Goal: Book appointment/travel/reservation

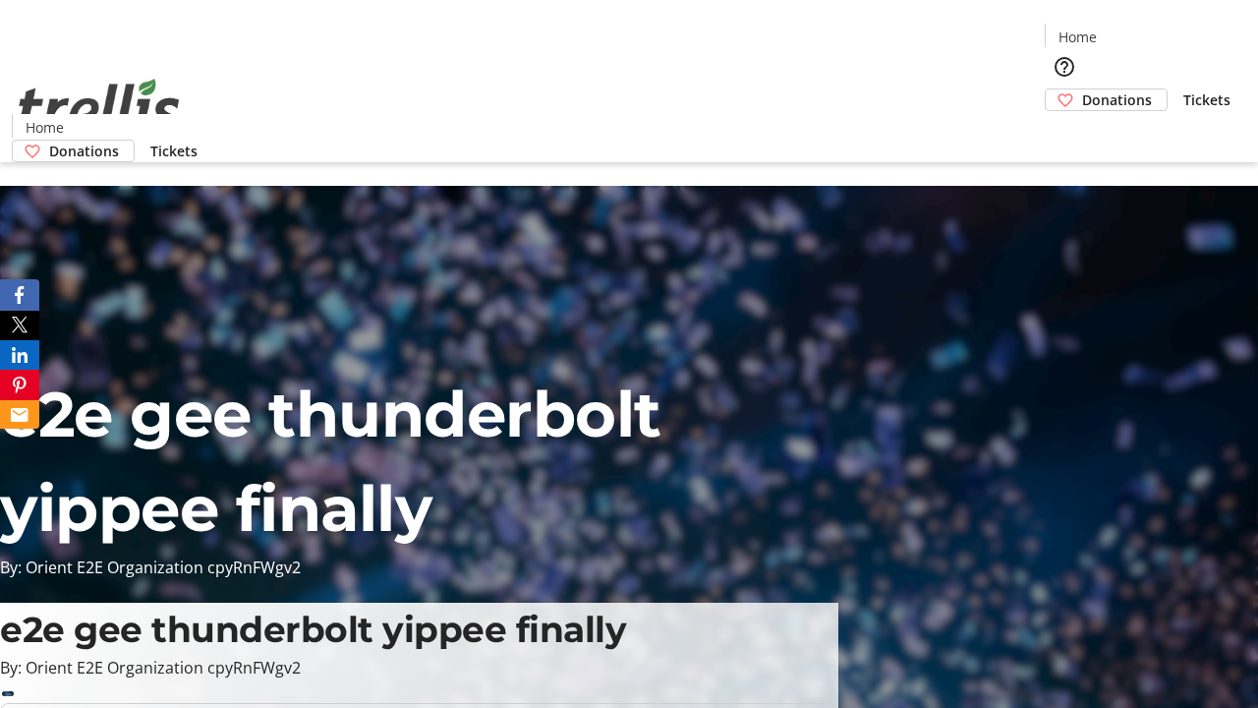
click at [1183, 89] on span "Tickets" at bounding box center [1206, 99] width 47 height 21
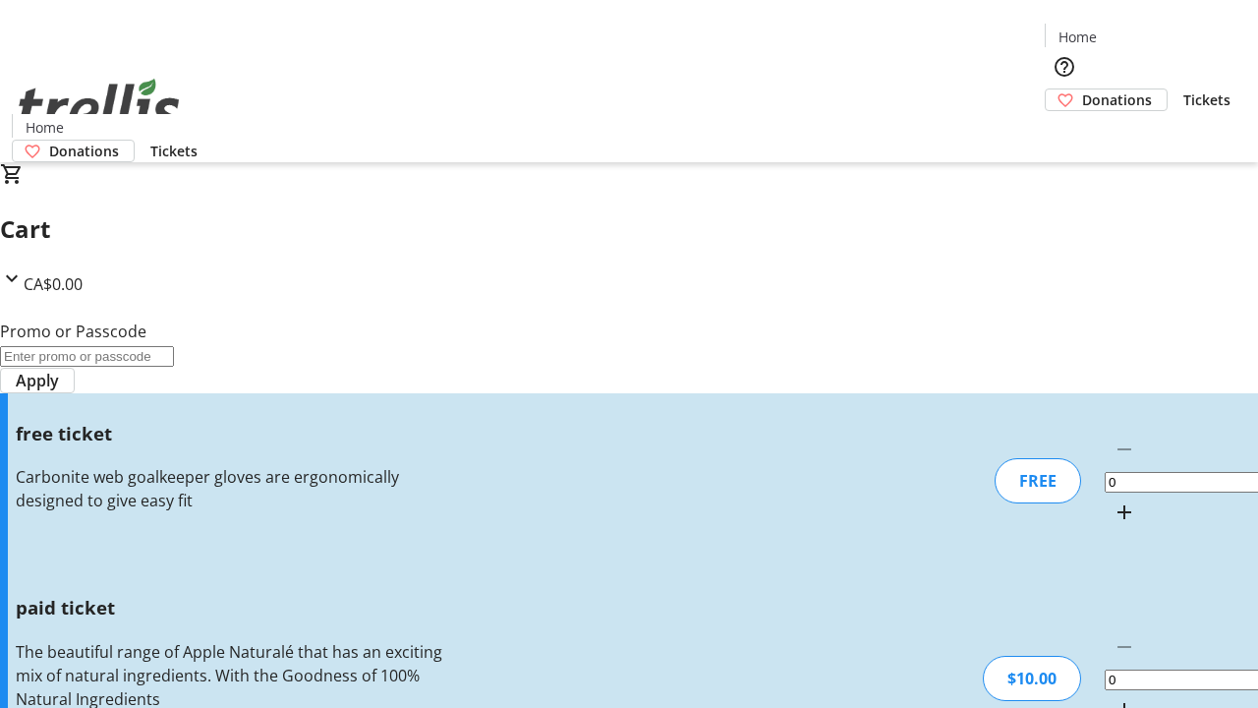
click at [1113, 500] on mat-icon "Increment by one" at bounding box center [1125, 512] width 24 height 24
type input "1"
